Goal: Information Seeking & Learning: Learn about a topic

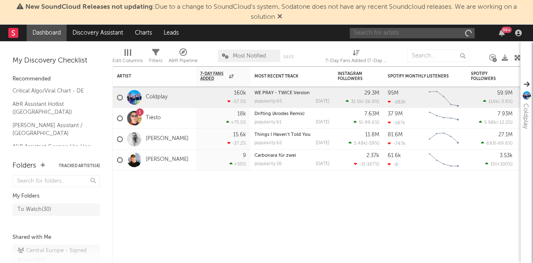
click at [391, 33] on input "text" at bounding box center [412, 33] width 125 height 10
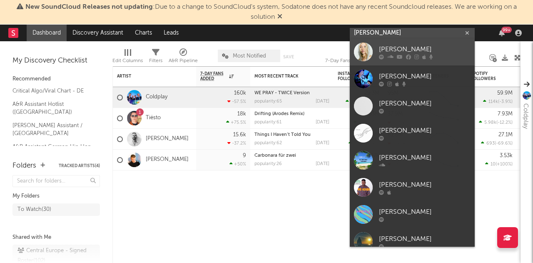
type input "[PERSON_NAME]"
click at [368, 51] on div at bounding box center [363, 52] width 19 height 19
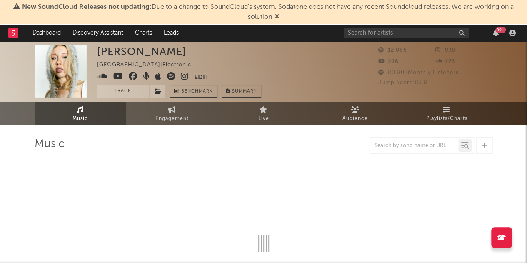
select select "1w"
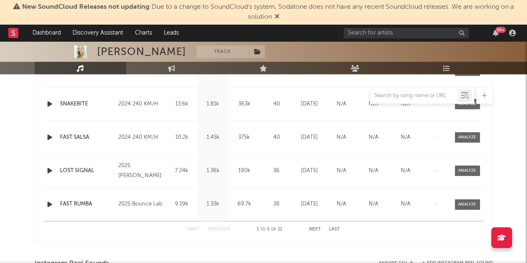
scroll to position [333, 0]
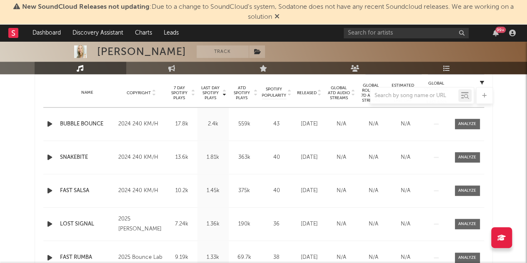
click at [320, 95] on div at bounding box center [264, 95] width 458 height 17
click at [319, 95] on div at bounding box center [264, 95] width 458 height 17
click at [320, 92] on div at bounding box center [264, 95] width 458 height 17
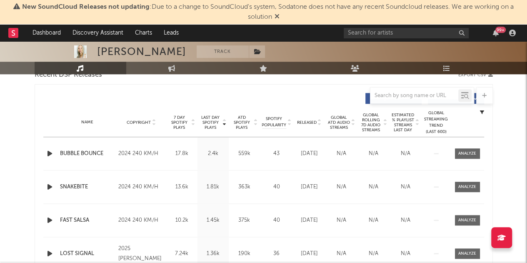
scroll to position [292, 0]
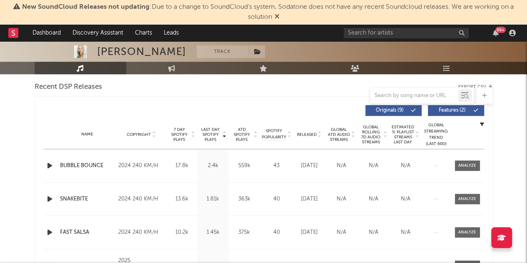
click at [320, 135] on icon at bounding box center [320, 136] width 4 height 3
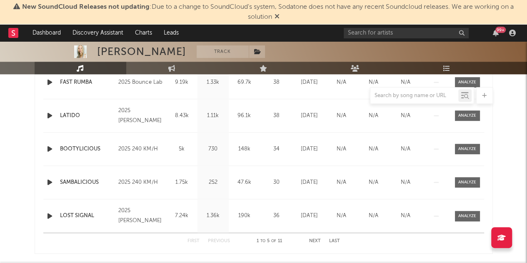
scroll to position [333, 0]
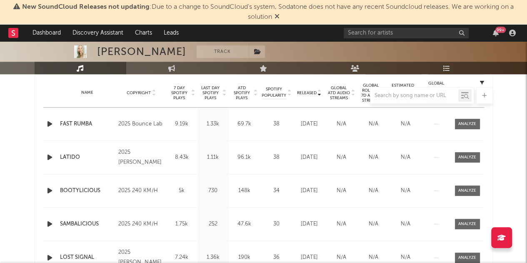
click at [225, 95] on div at bounding box center [264, 95] width 458 height 17
